Goal: Information Seeking & Learning: Learn about a topic

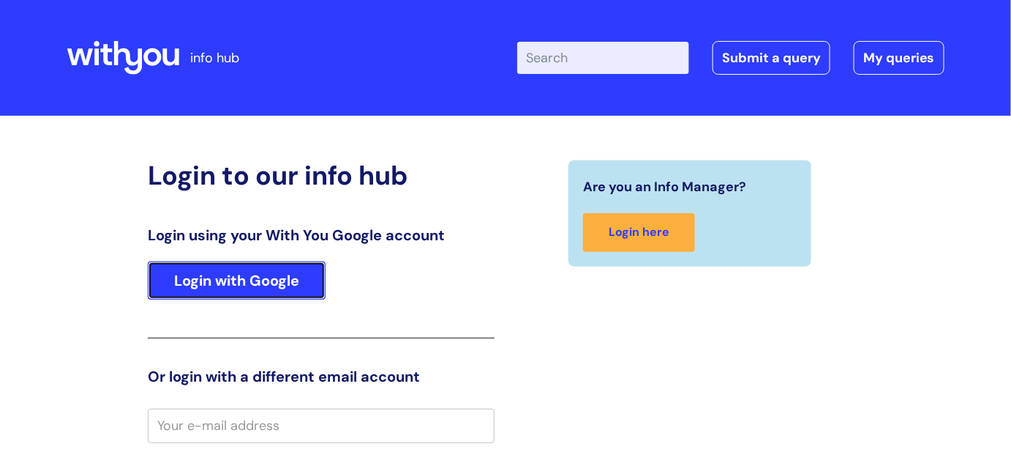
drag, startPoint x: 242, startPoint y: 266, endPoint x: 263, endPoint y: 265, distance: 22.0
click at [242, 266] on link "Login with Google" at bounding box center [237, 280] width 178 height 38
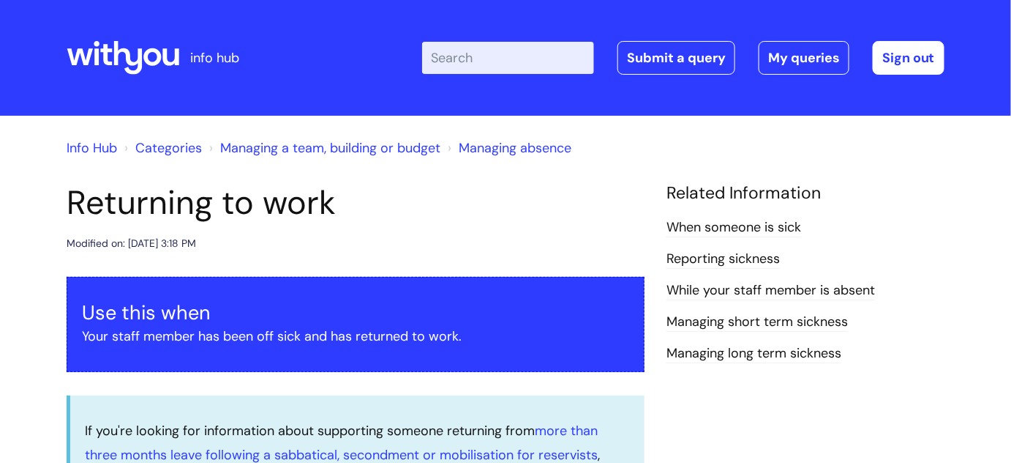
click at [517, 56] on input "Enter your search term here..." at bounding box center [508, 58] width 172 height 32
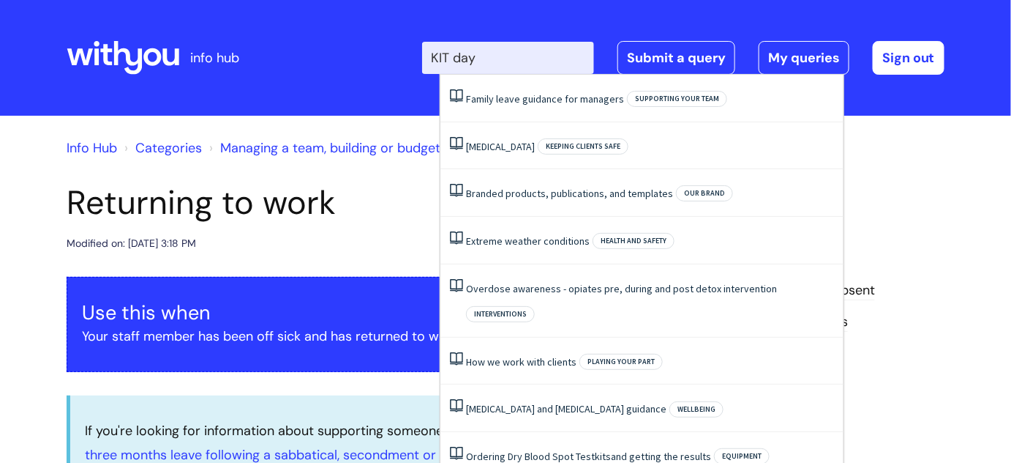
type input "KIT days"
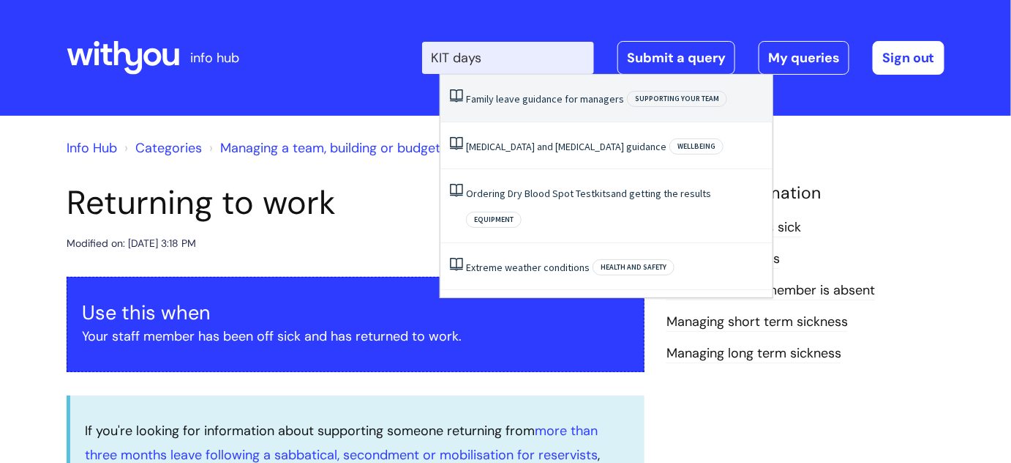
click at [523, 101] on link "Family leave guidance for managers" at bounding box center [545, 98] width 158 height 13
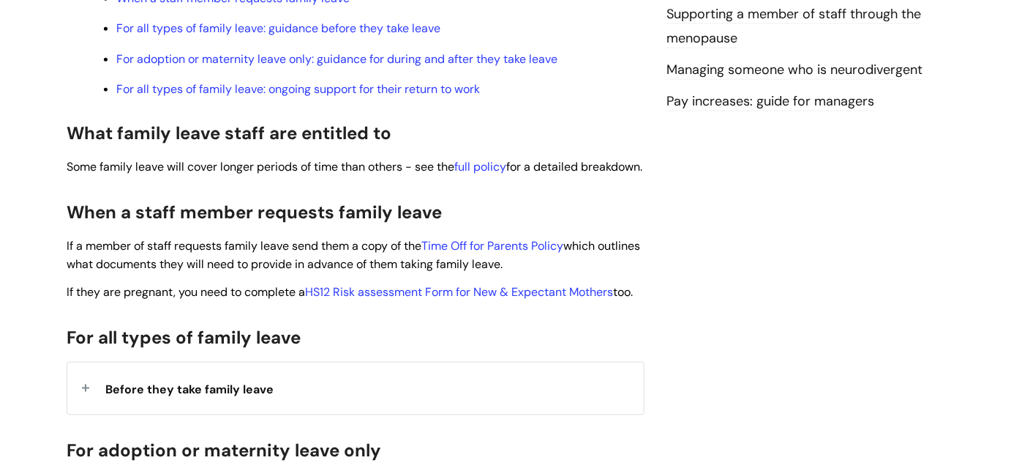
scroll to position [599, 0]
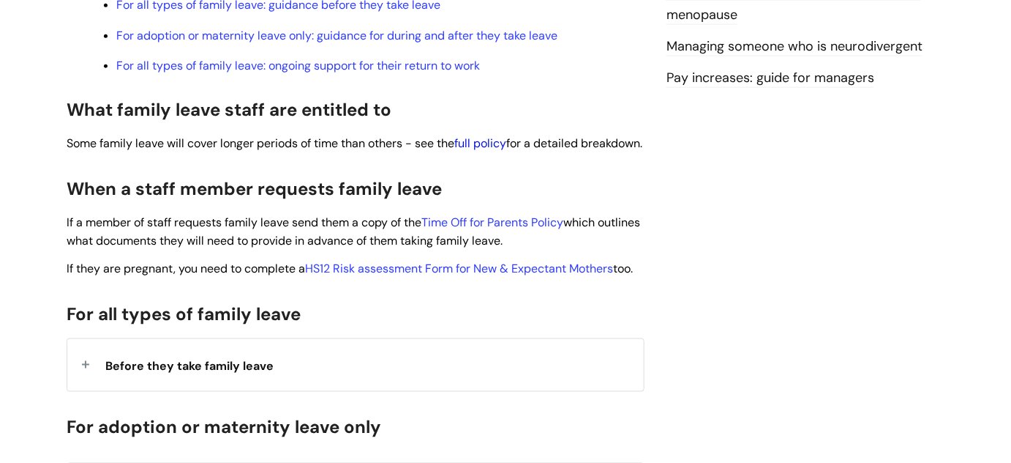
click at [484, 148] on link "full policy" at bounding box center [480, 142] width 52 height 15
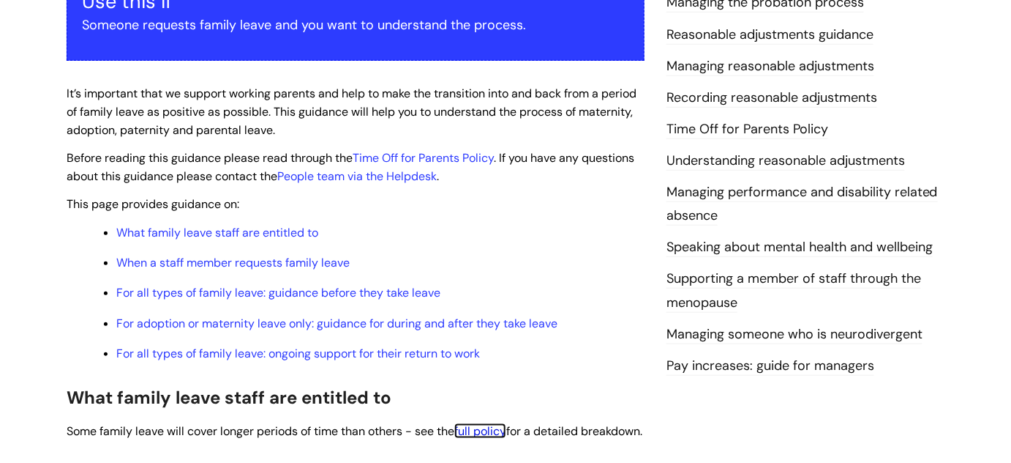
scroll to position [266, 0]
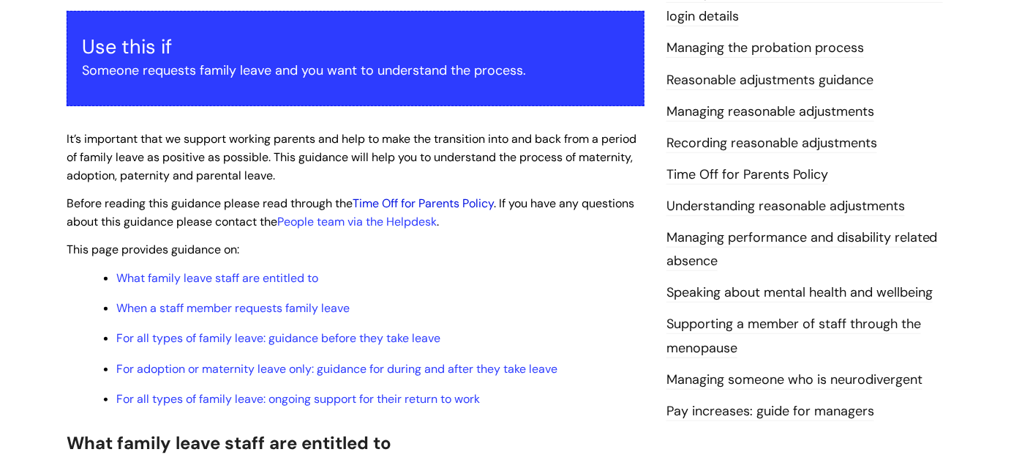
click at [474, 202] on link "Time Off for Parents Policy" at bounding box center [423, 202] width 141 height 15
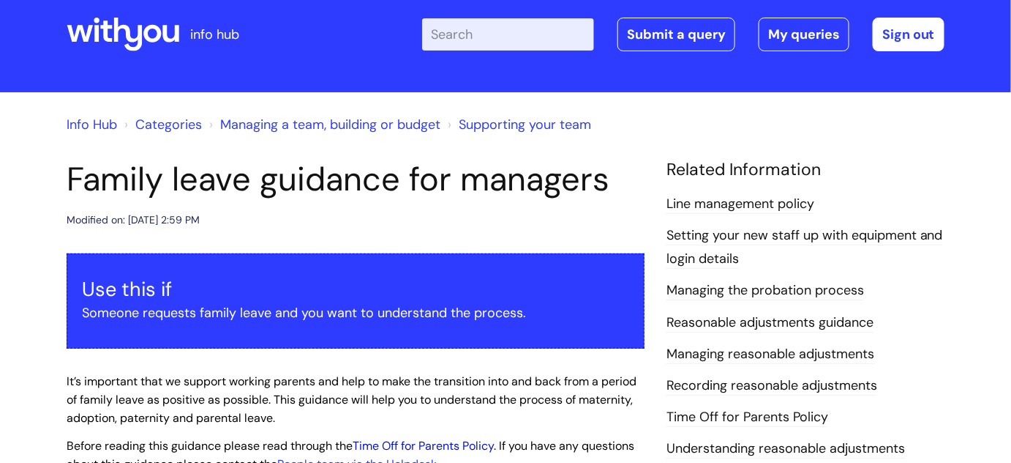
scroll to position [0, 0]
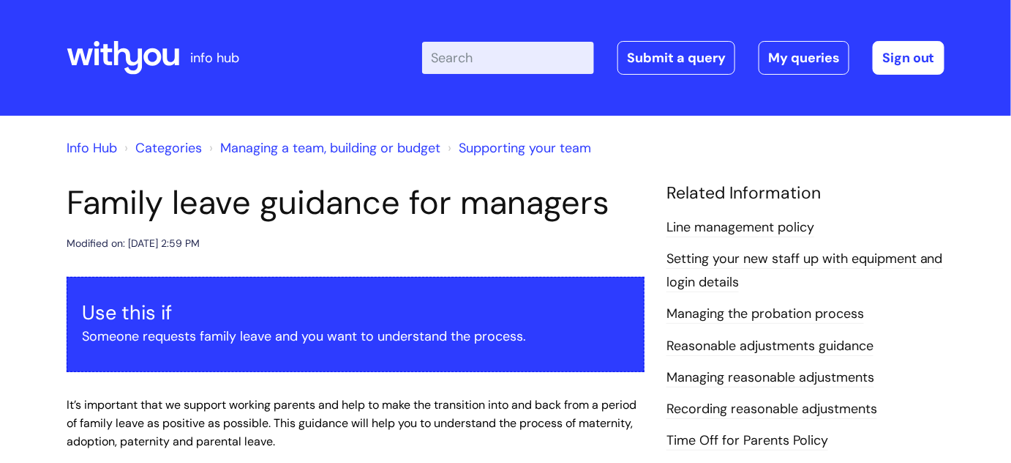
click at [490, 59] on input "Enter your search term here..." at bounding box center [508, 58] width 172 height 32
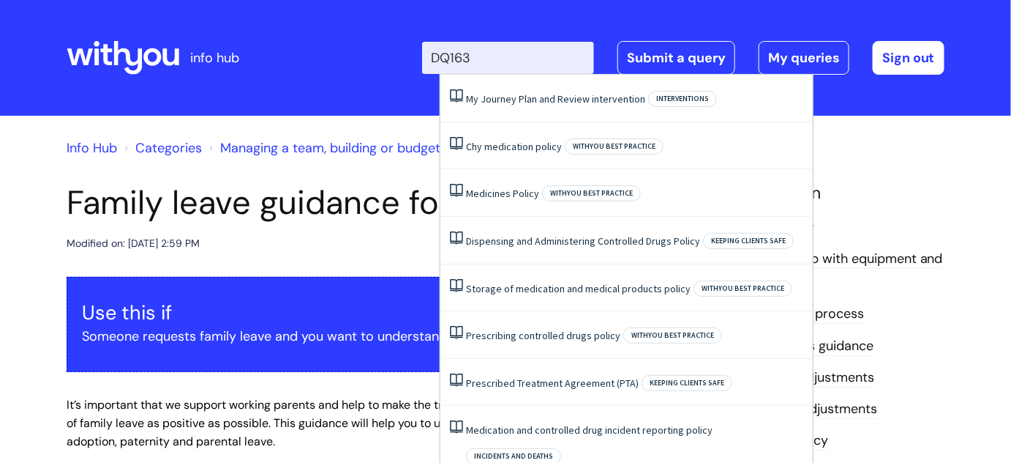
type input "DQ163"
click button "Search" at bounding box center [0, 0] width 0 height 0
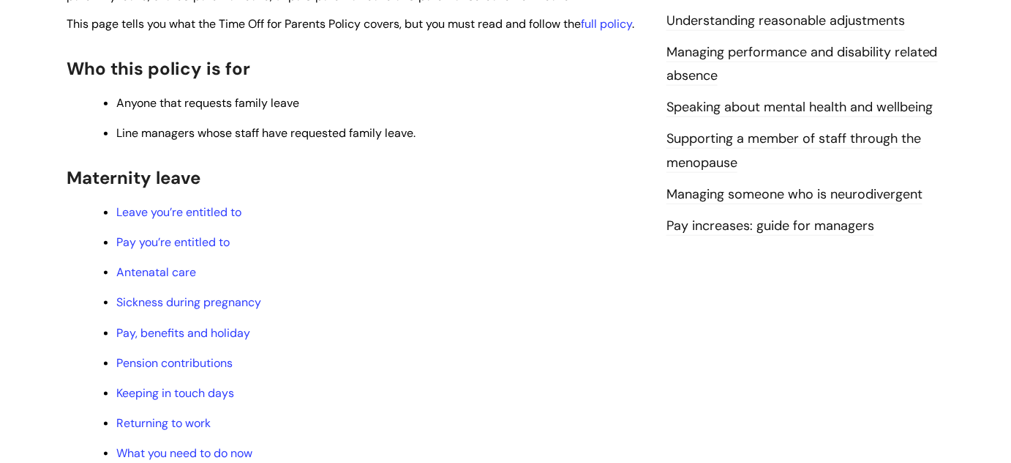
scroll to position [465, 0]
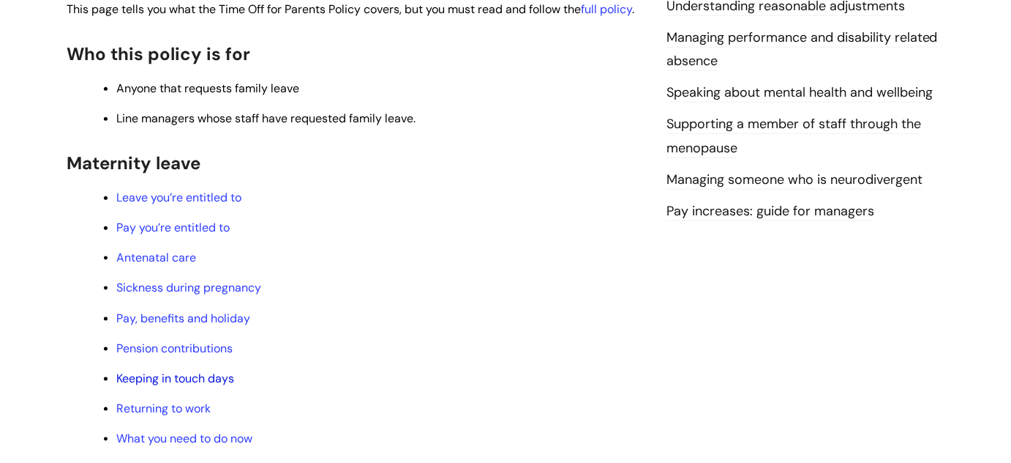
click at [205, 374] on link "Keeping in touch days" at bounding box center [175, 377] width 118 height 15
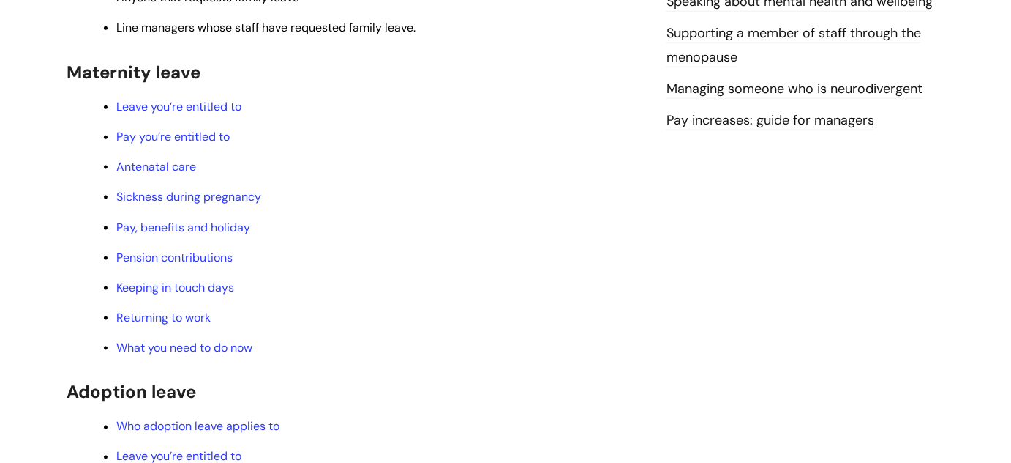
scroll to position [665, 0]
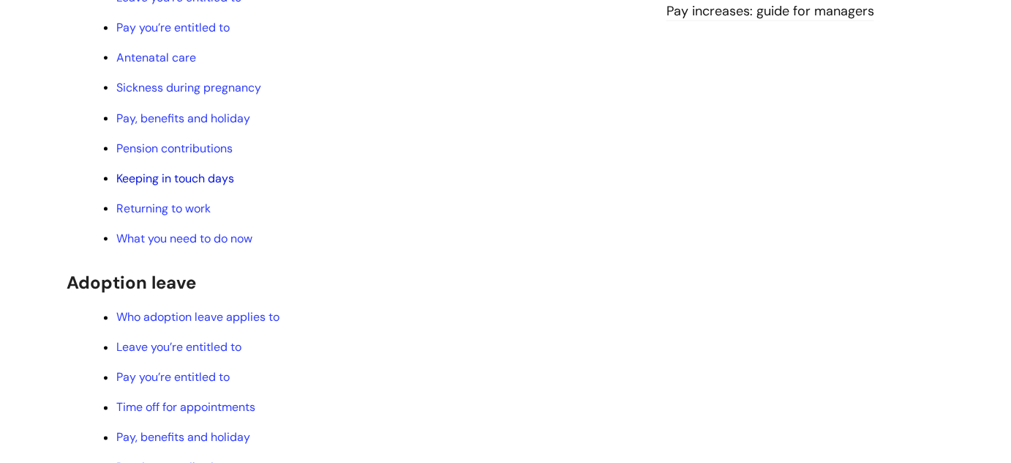
click at [176, 181] on link "Keeping in touch days" at bounding box center [175, 178] width 118 height 15
